Goal: Transaction & Acquisition: Purchase product/service

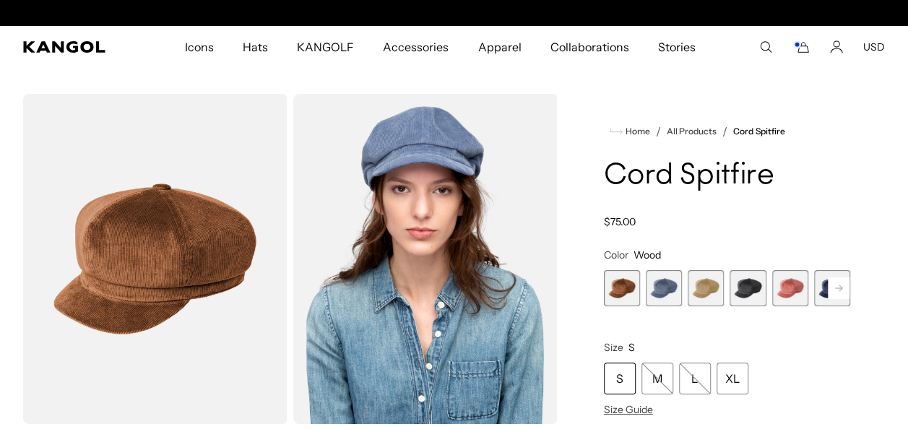
scroll to position [0, 298]
click at [657, 283] on span "2 of 9" at bounding box center [664, 288] width 36 height 36
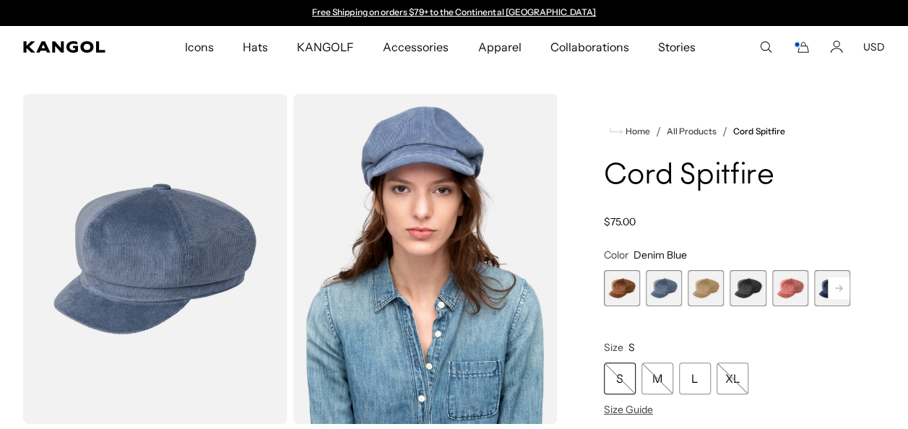
click at [704, 283] on span "3 of 9" at bounding box center [706, 288] width 36 height 36
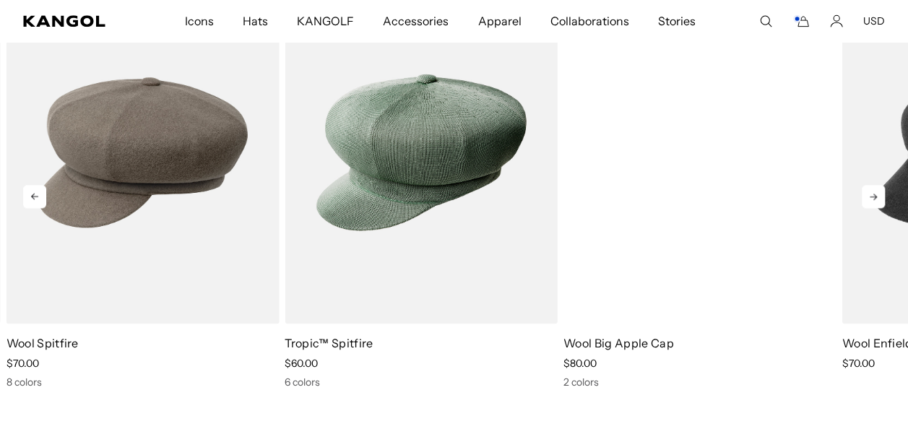
scroll to position [0, 298]
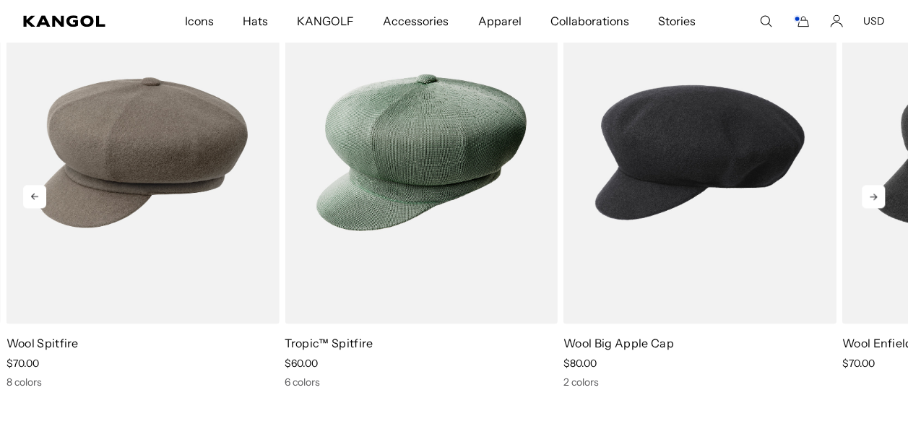
click at [636, 201] on img "3 of 5" at bounding box center [699, 152] width 273 height 342
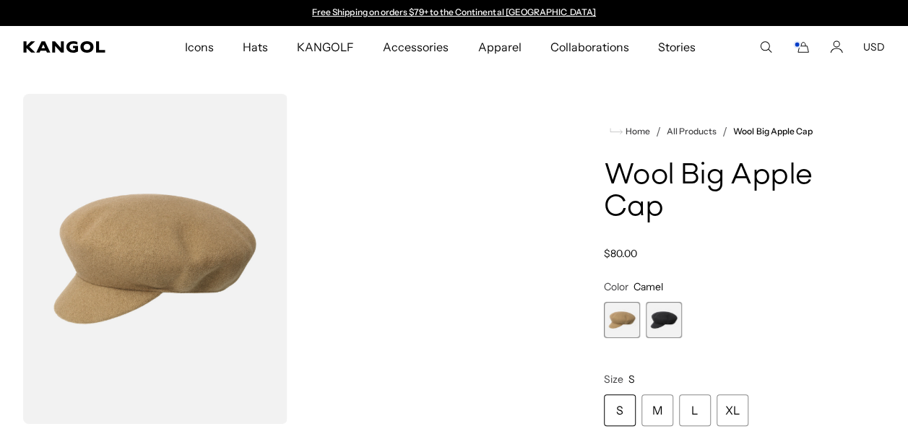
click at [667, 315] on span "2 of 2" at bounding box center [664, 320] width 36 height 36
